Goal: Transaction & Acquisition: Purchase product/service

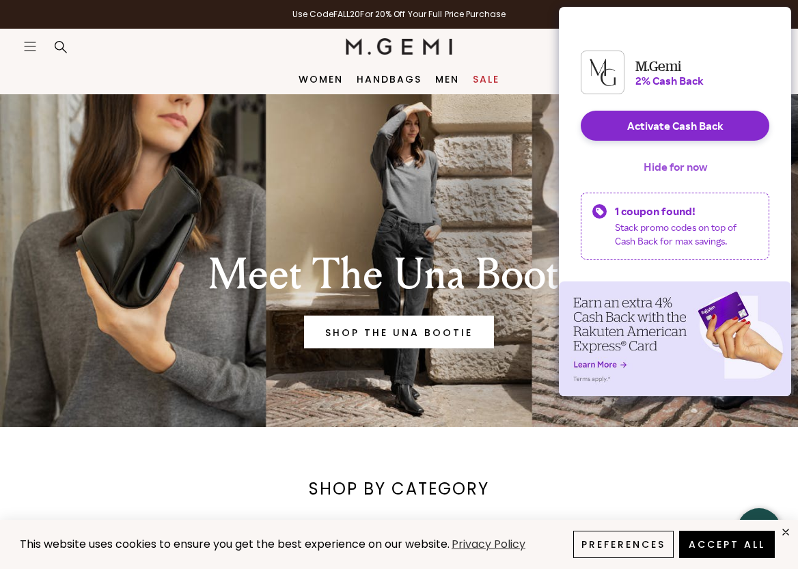
click at [707, 178] on button "Hide for now" at bounding box center [674, 167] width 85 height 30
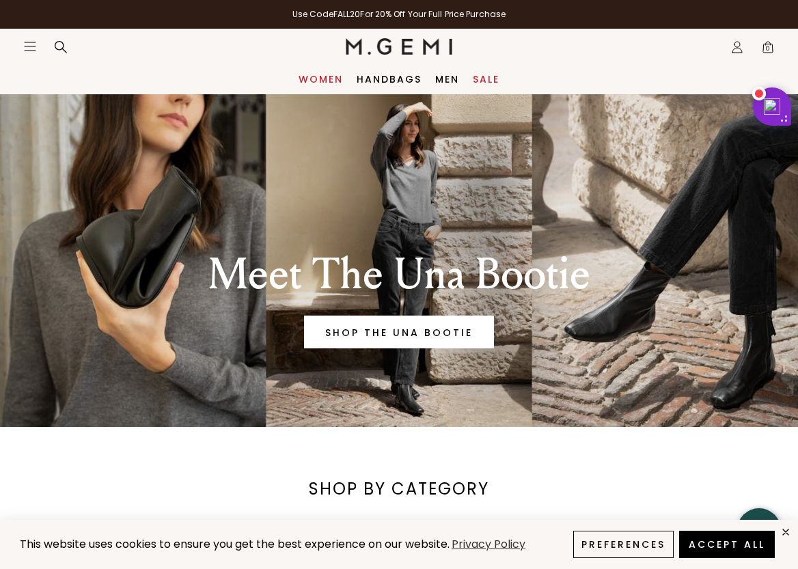
click at [322, 76] on link "Women" at bounding box center [320, 79] width 44 height 11
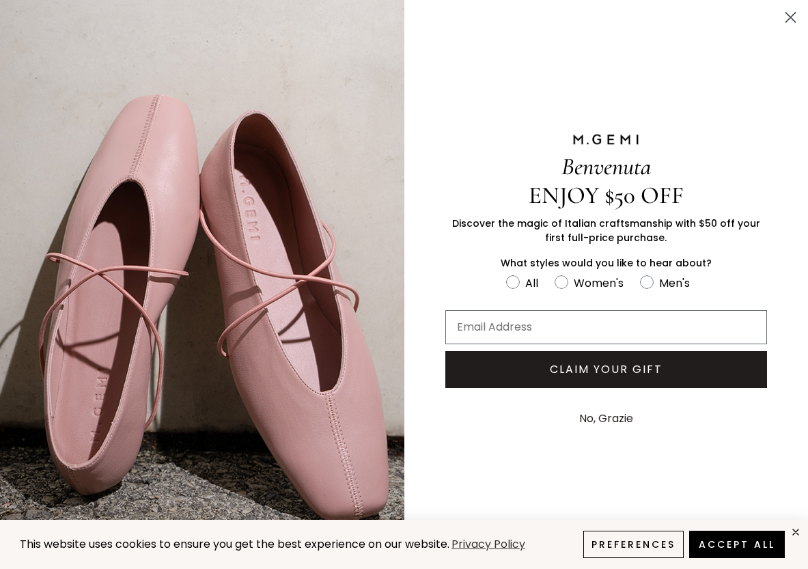
click at [797, 14] on circle "Close dialog" at bounding box center [790, 17] width 23 height 23
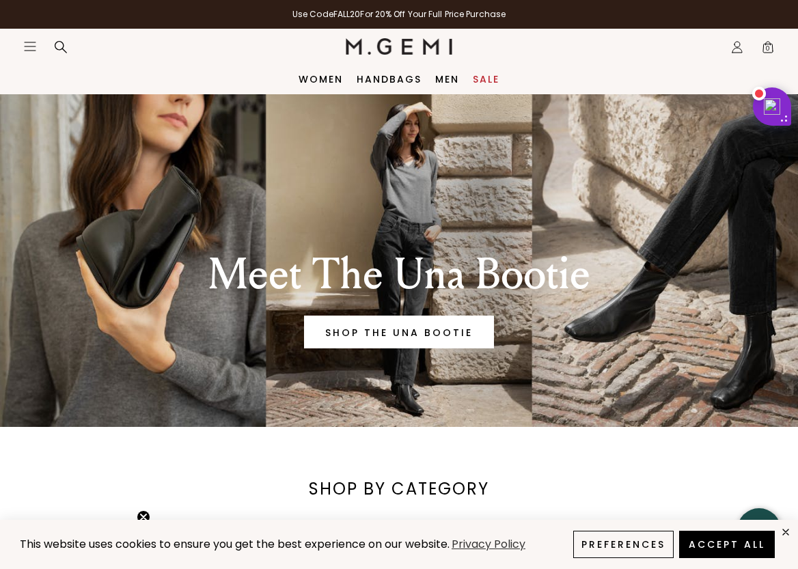
click at [31, 46] on icon "Open site menu" at bounding box center [30, 46] width 11 height 8
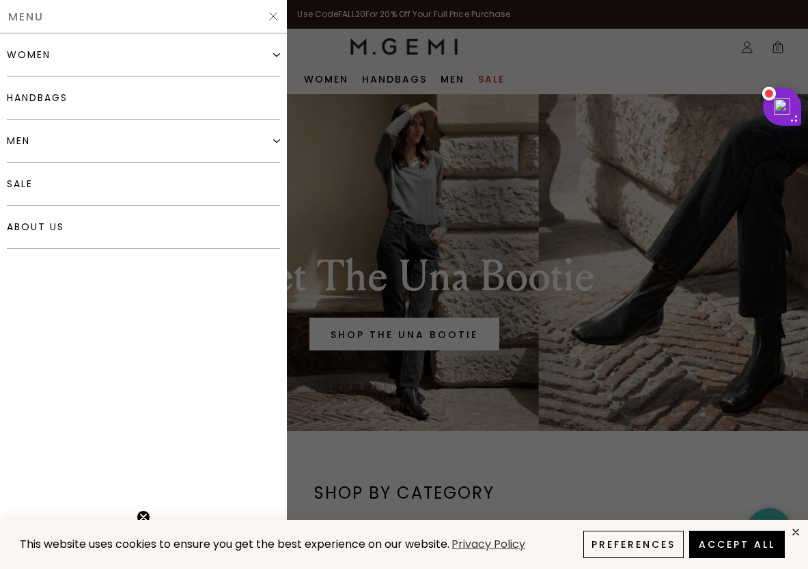
click at [277, 51] on img at bounding box center [276, 54] width 7 height 7
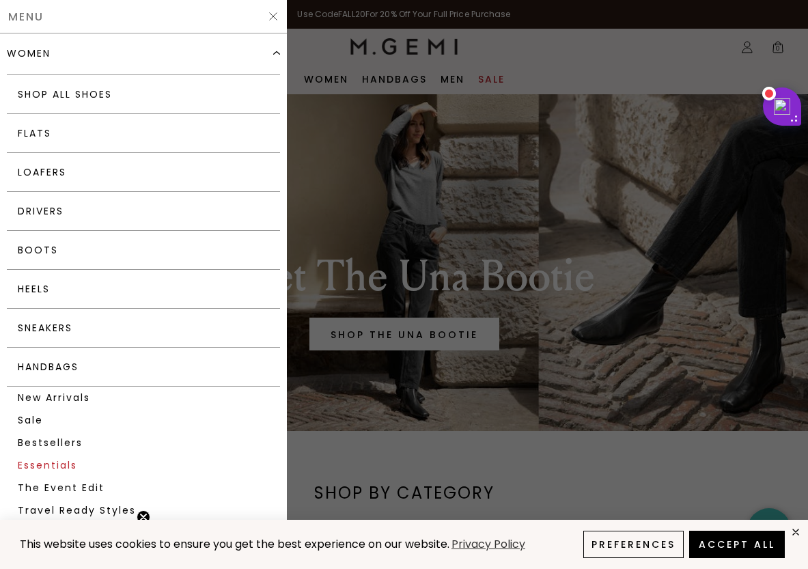
scroll to position [3, 0]
click at [42, 441] on link "Bestsellers" at bounding box center [143, 441] width 273 height 23
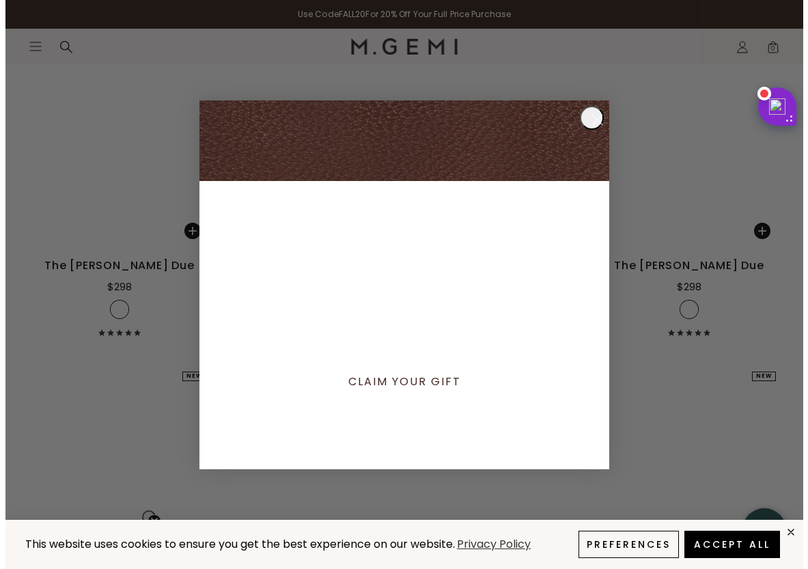
scroll to position [6142, 0]
